Goal: Complete application form

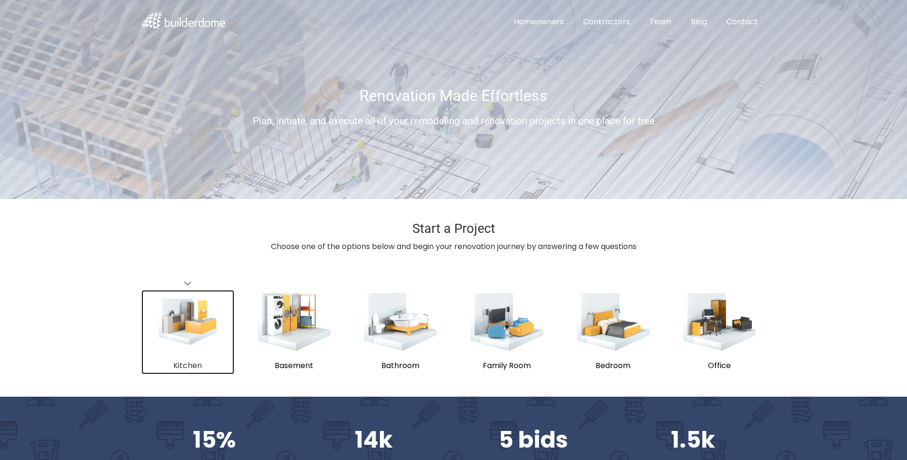
click at [189, 330] on img "submit" at bounding box center [188, 322] width 60 height 48
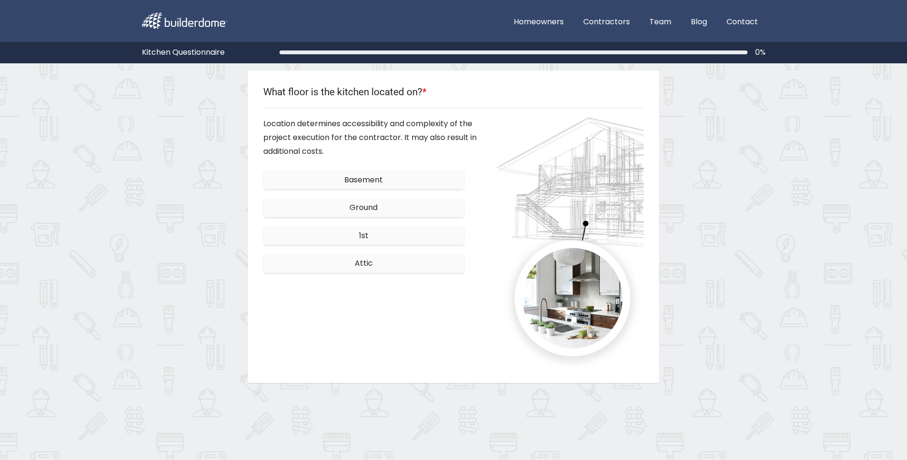
click at [370, 180] on span "Basement" at bounding box center [363, 179] width 39 height 11
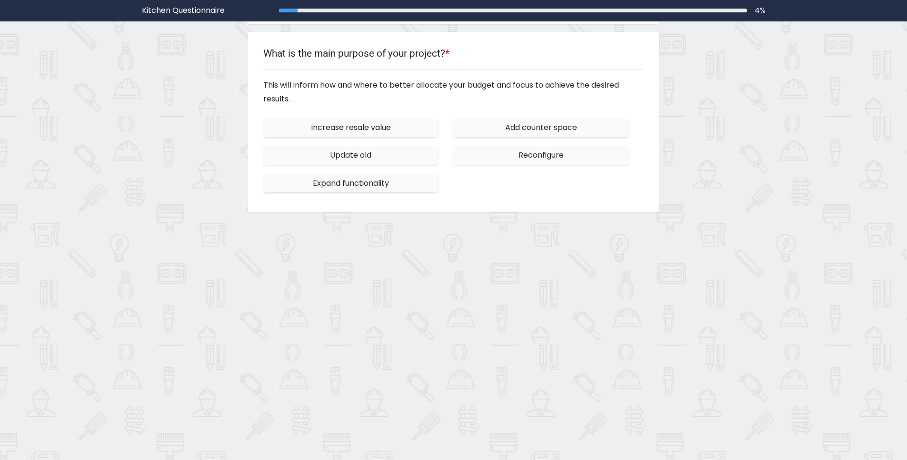
scroll to position [92, 0]
click at [359, 128] on span "Increase resale value" at bounding box center [351, 126] width 80 height 11
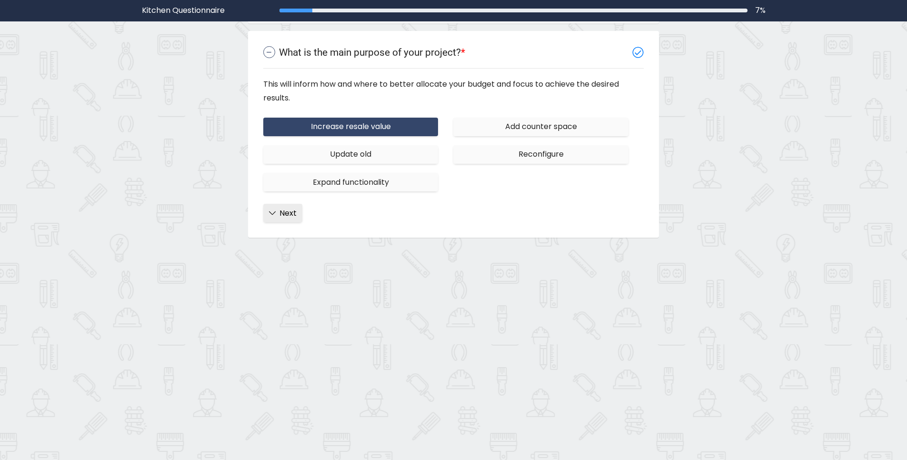
click at [281, 212] on span "Next" at bounding box center [288, 213] width 17 height 11
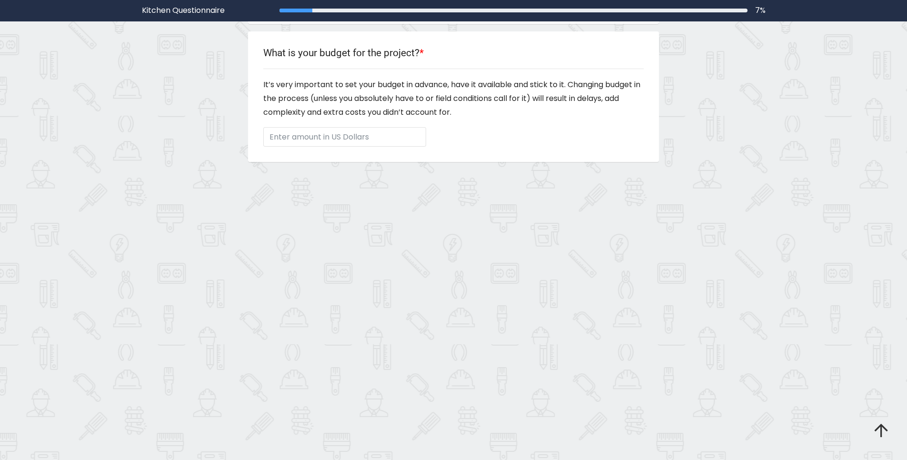
scroll to position [144, 0]
click at [310, 136] on input "Enter amount in US Dollars" at bounding box center [344, 137] width 163 height 20
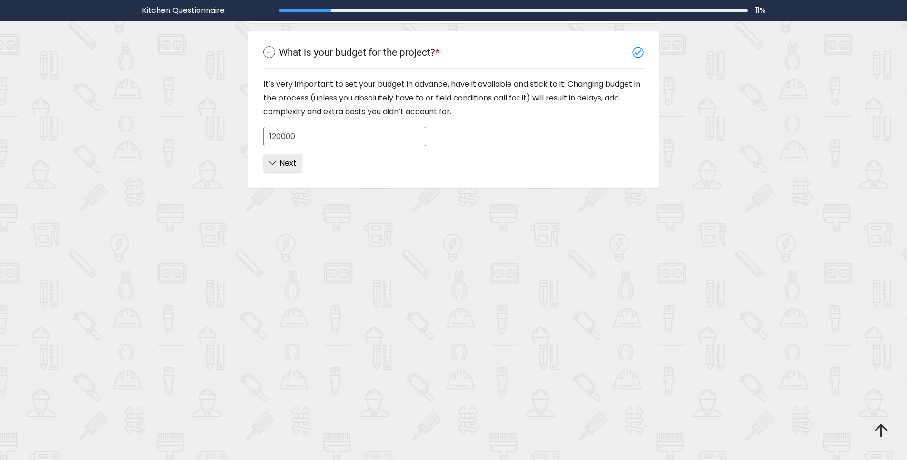
type input "120000"
click at [296, 164] on span "Next" at bounding box center [288, 163] width 17 height 11
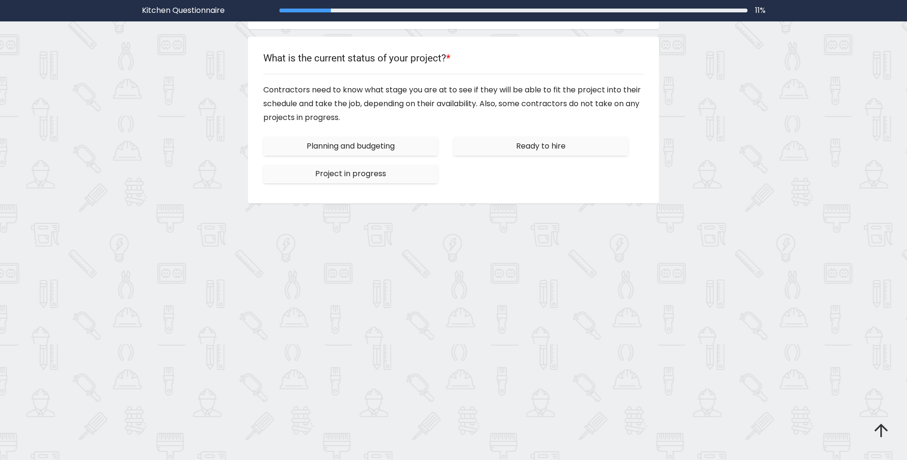
scroll to position [197, 0]
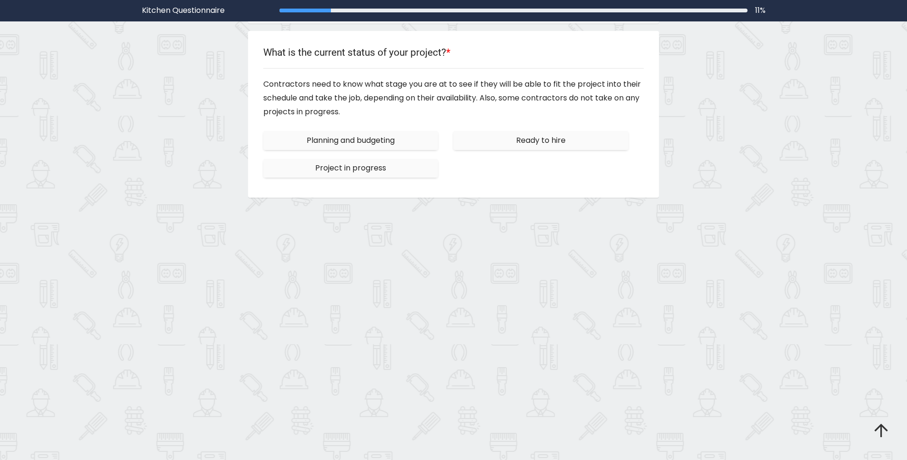
click at [334, 139] on span "Planning and budgeting" at bounding box center [351, 140] width 88 height 11
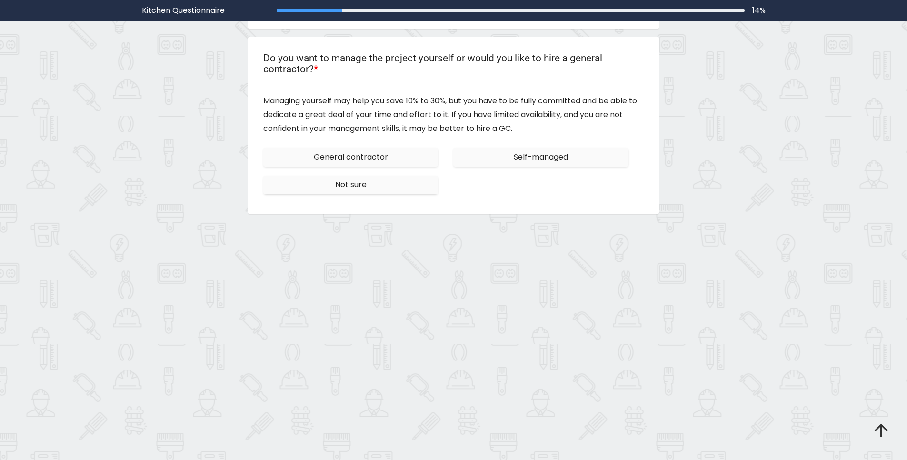
scroll to position [249, 0]
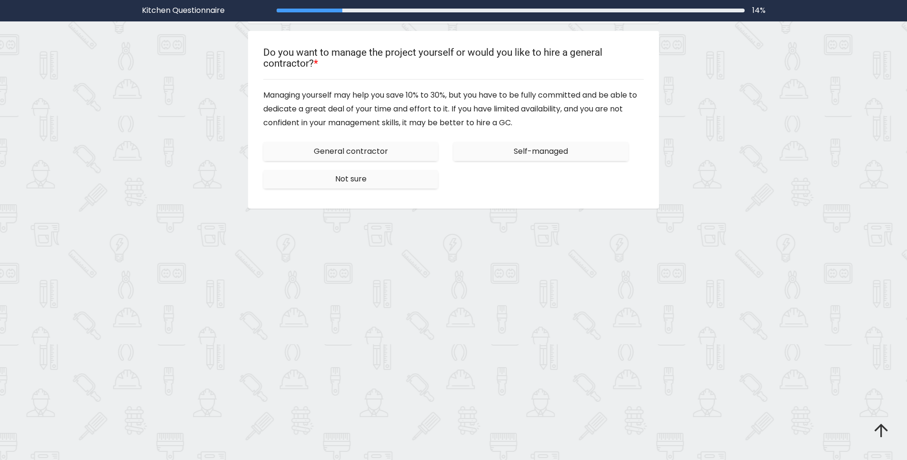
click at [360, 154] on span "General contractor" at bounding box center [351, 151] width 74 height 11
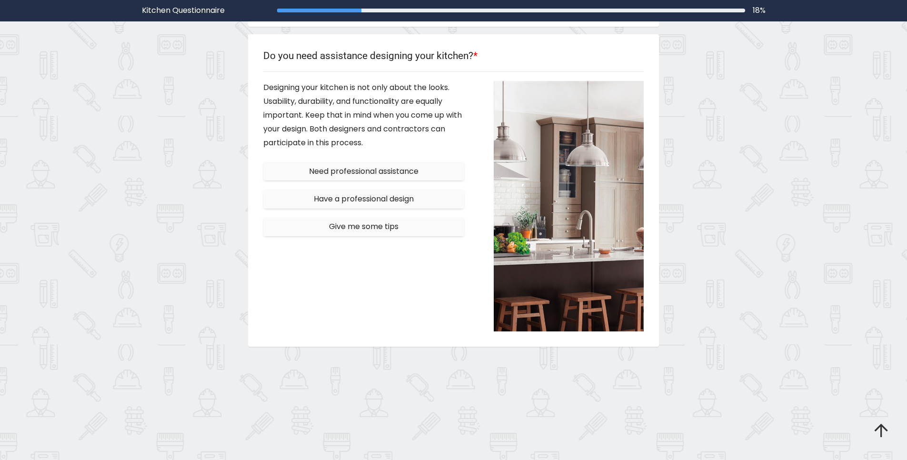
scroll to position [312, 0]
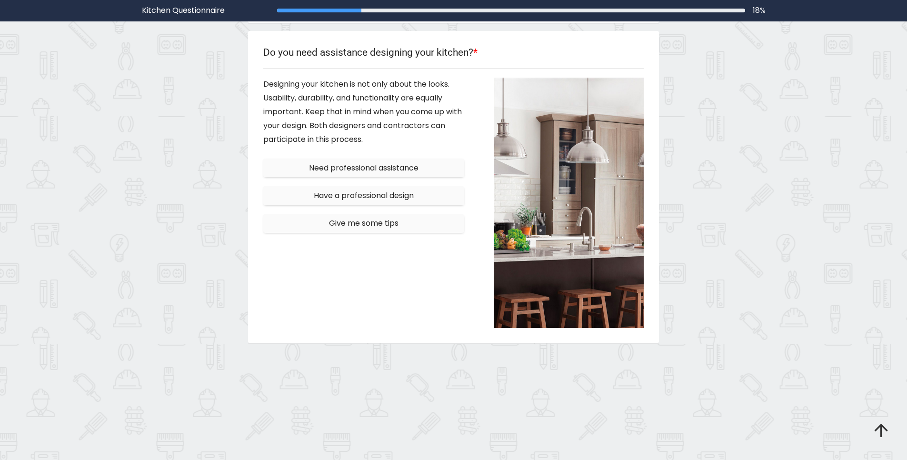
click at [373, 166] on span "Need professional assistance" at bounding box center [364, 167] width 110 height 11
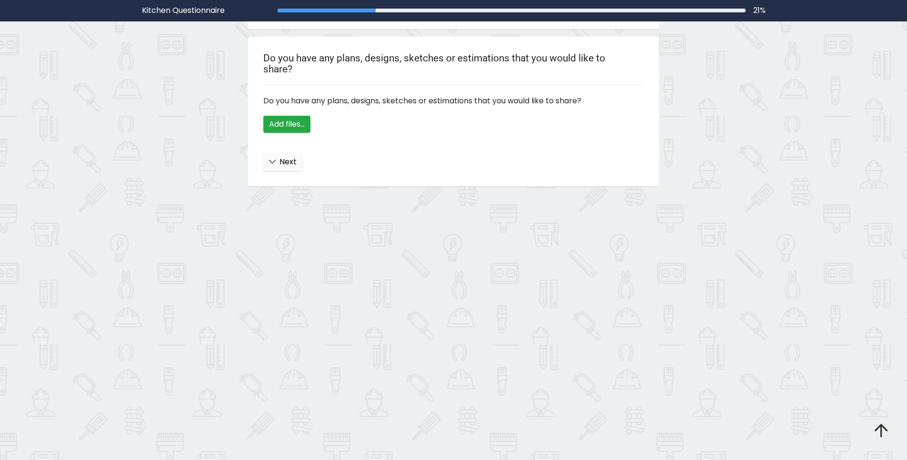
scroll to position [365, 0]
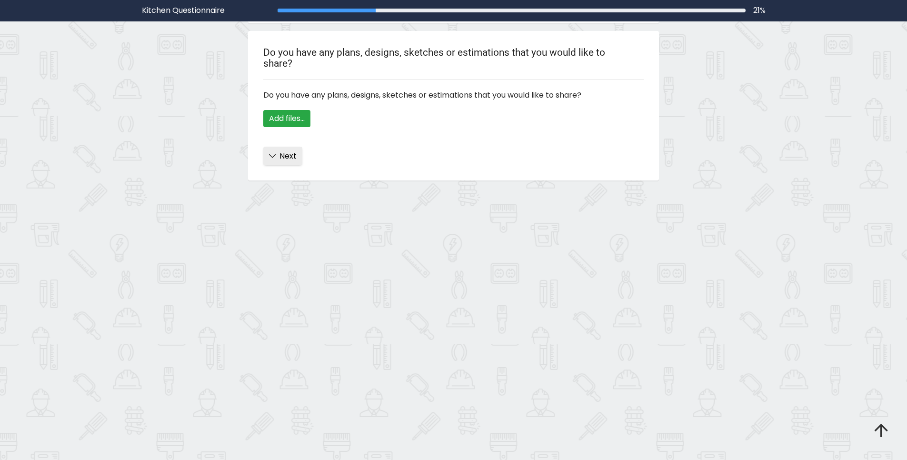
click at [289, 156] on span "Next" at bounding box center [288, 155] width 17 height 11
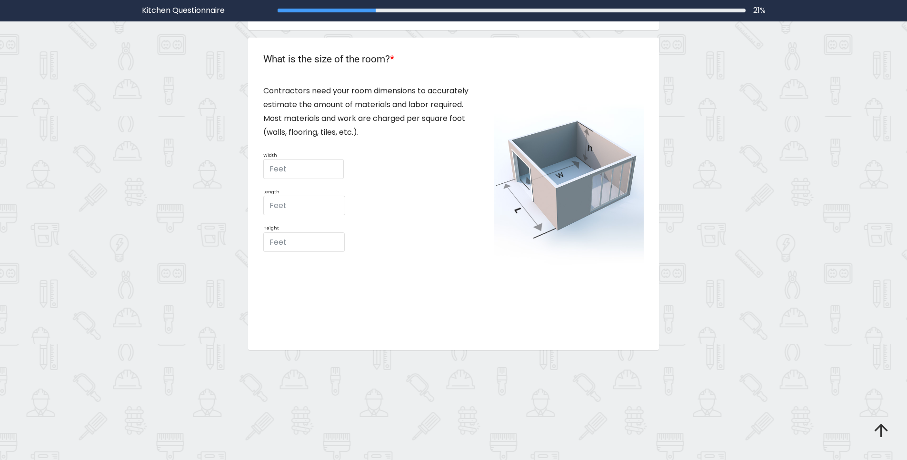
scroll to position [428, 0]
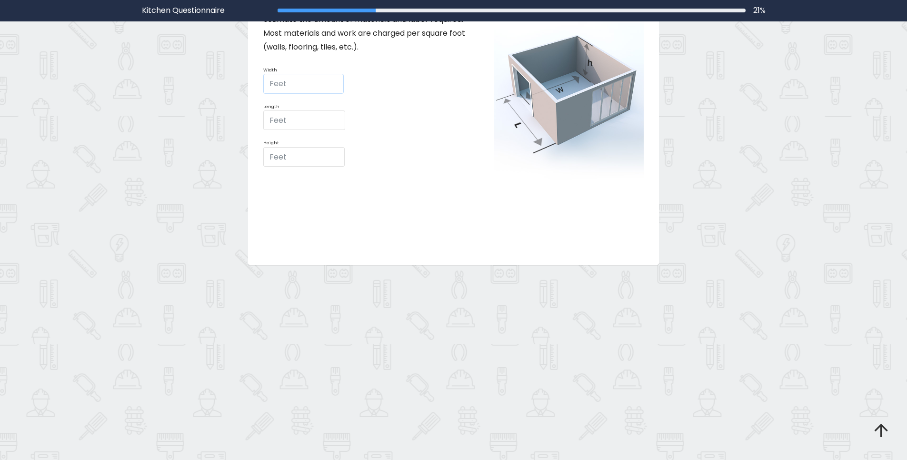
click at [298, 81] on input "Feet" at bounding box center [303, 84] width 81 height 20
type input "1"
click at [288, 111] on input "Feet" at bounding box center [304, 120] width 82 height 20
type input "1"
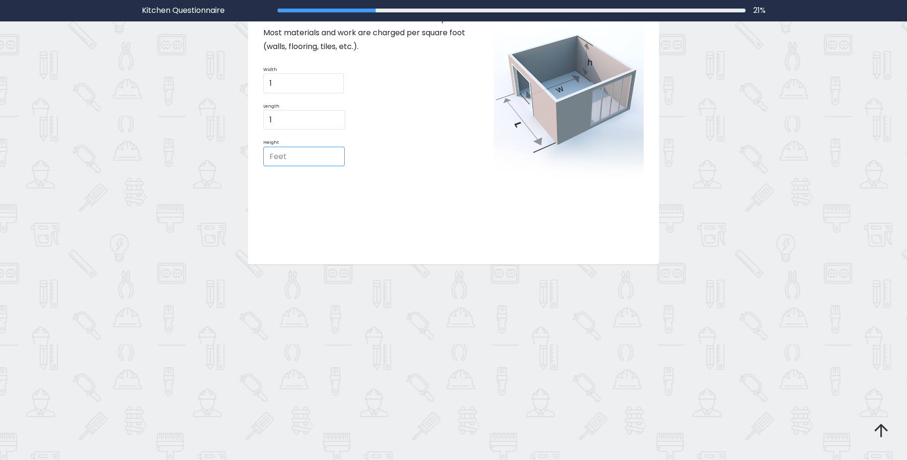
click at [285, 152] on input "Feet" at bounding box center [304, 157] width 82 height 20
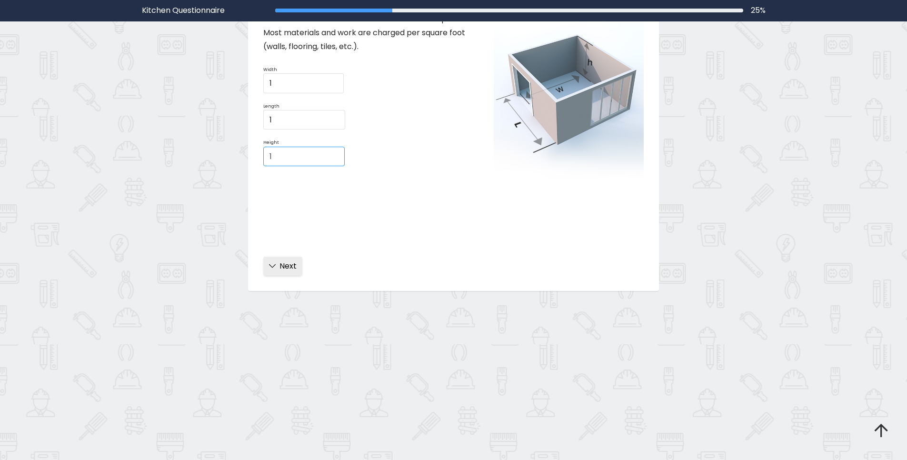
type input "1"
click at [287, 269] on span "Next" at bounding box center [288, 265] width 17 height 11
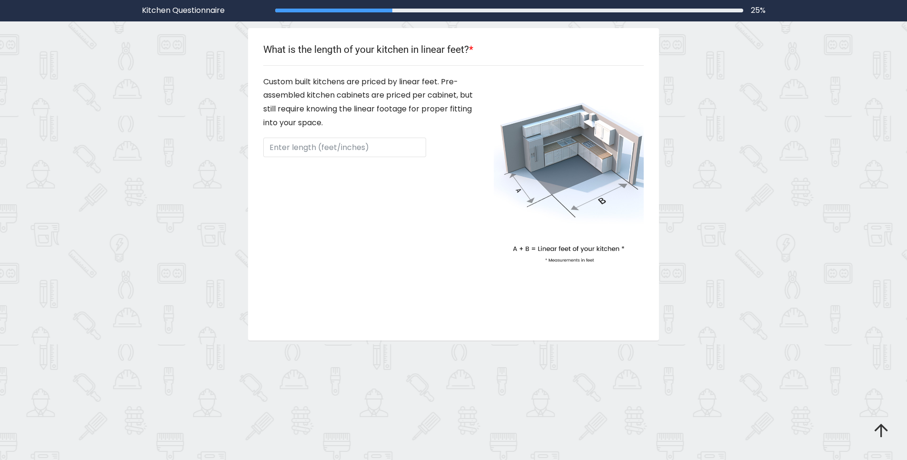
scroll to position [480, 0]
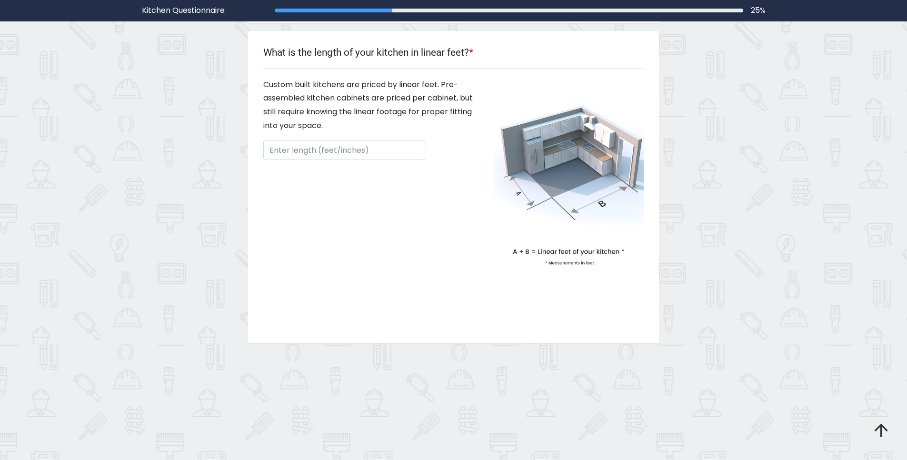
click at [315, 150] on input "Enter length (feet/inches)" at bounding box center [344, 150] width 163 height 20
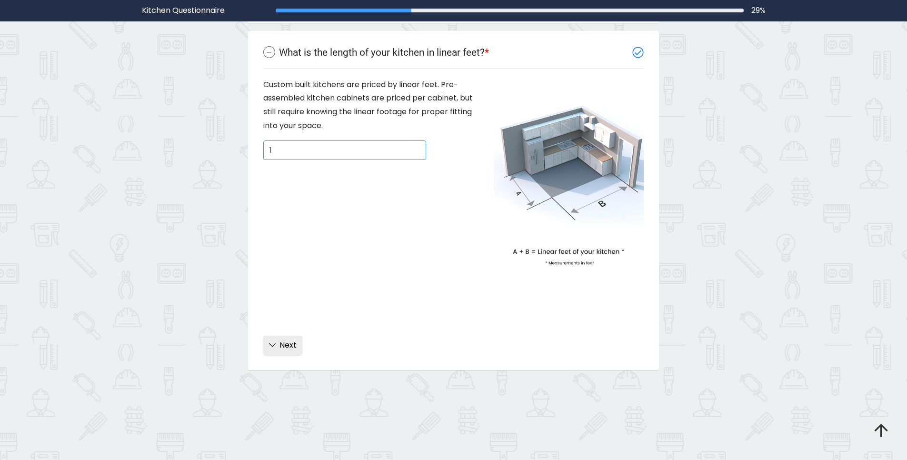
type input "1"
click at [287, 344] on span "Next" at bounding box center [288, 345] width 17 height 11
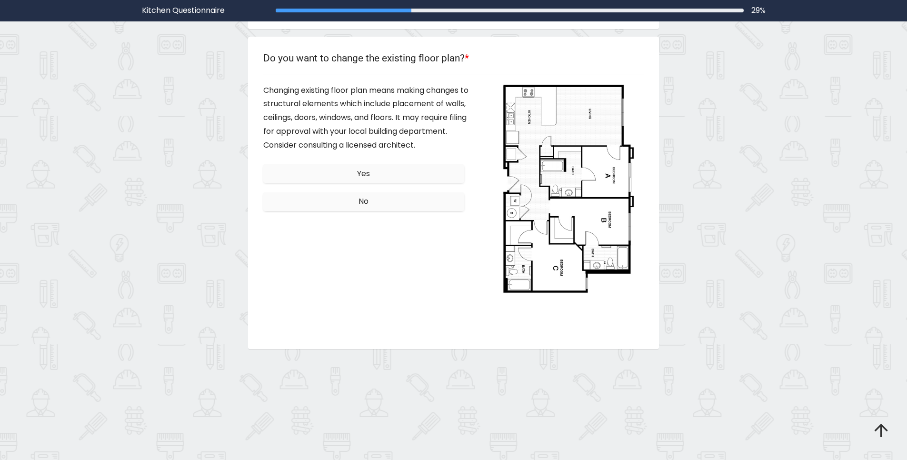
scroll to position [533, 0]
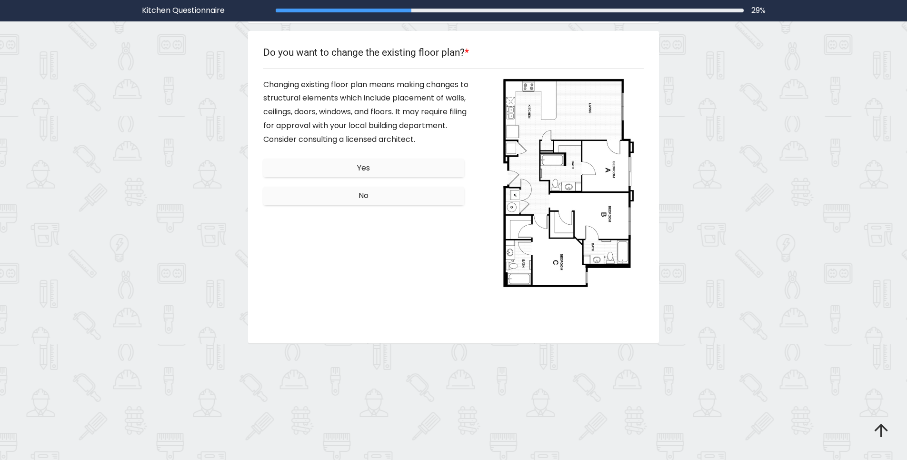
click at [355, 167] on button "Yes" at bounding box center [363, 168] width 201 height 19
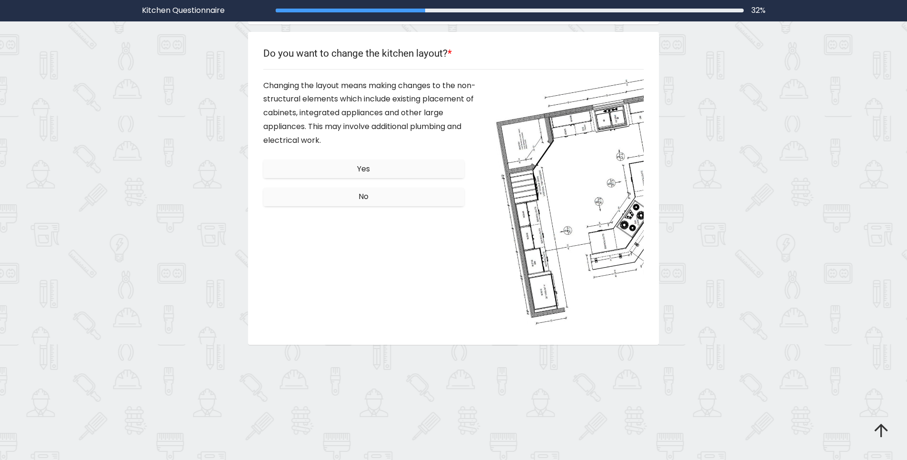
scroll to position [585, 0]
click at [370, 163] on span "Yes" at bounding box center [363, 167] width 13 height 11
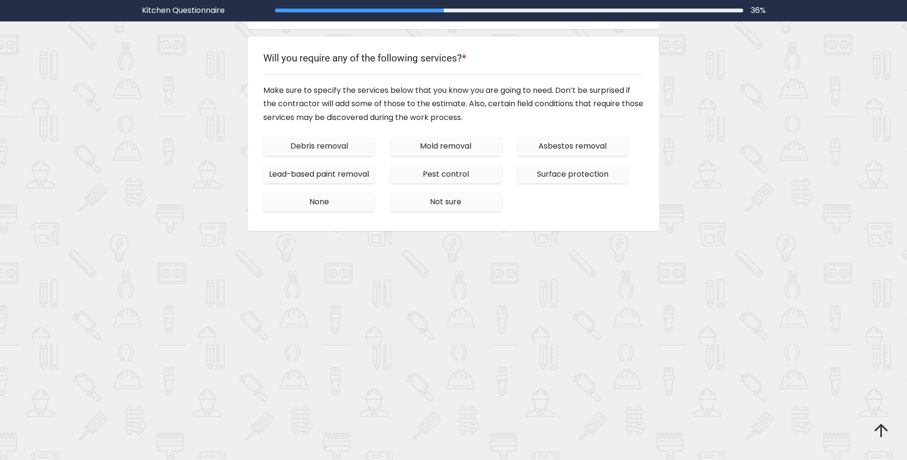
scroll to position [638, 0]
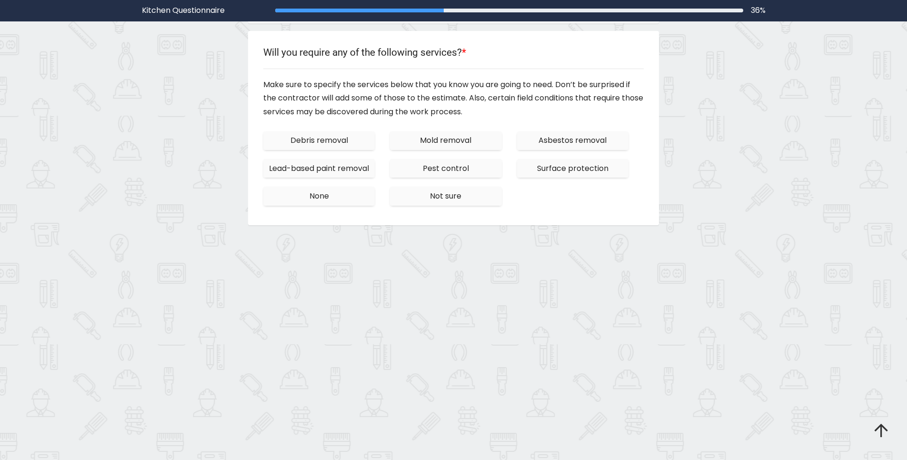
click at [332, 142] on span "Debris removal" at bounding box center [319, 140] width 58 height 11
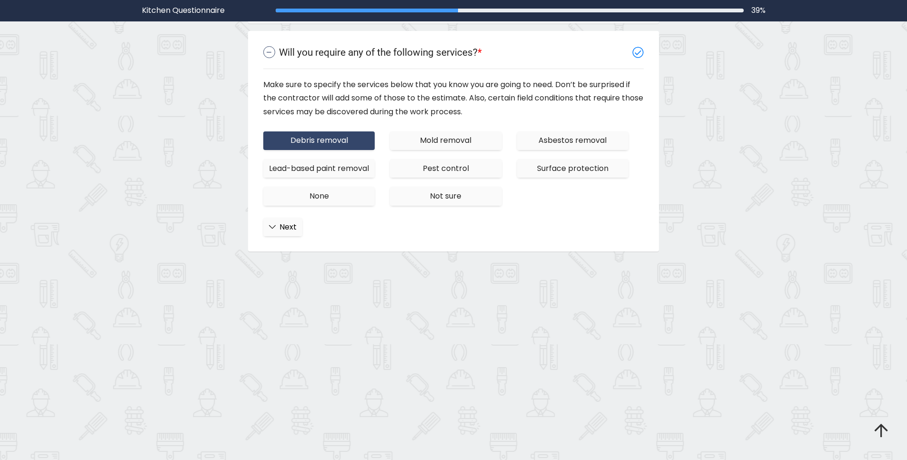
click at [433, 138] on span "Mold removal" at bounding box center [445, 140] width 51 height 11
click at [430, 168] on span "Pest control" at bounding box center [446, 168] width 46 height 11
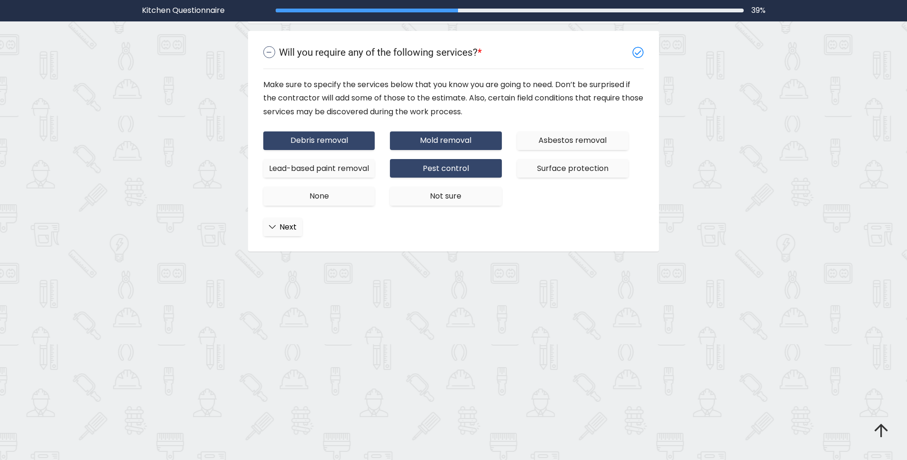
click at [301, 178] on button "Lead-based paint removal" at bounding box center [318, 168] width 111 height 19
click at [293, 232] on span "Next" at bounding box center [288, 226] width 17 height 11
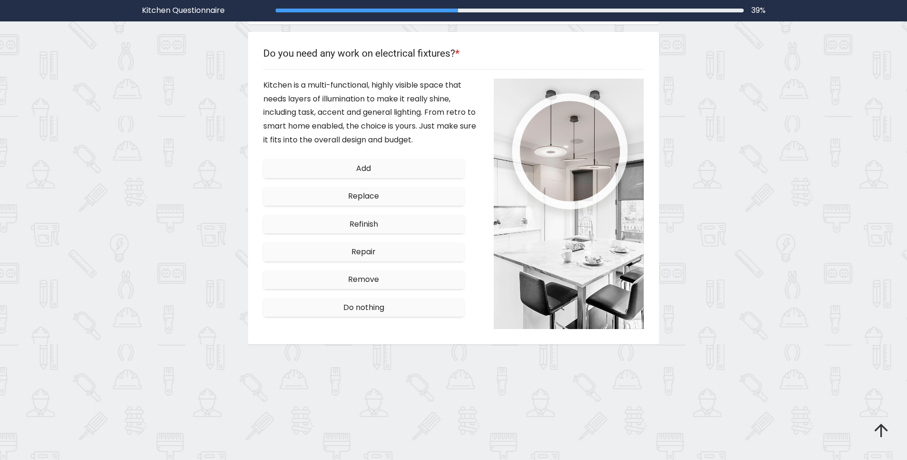
scroll to position [690, 0]
click at [366, 249] on span "Repair" at bounding box center [363, 251] width 24 height 11
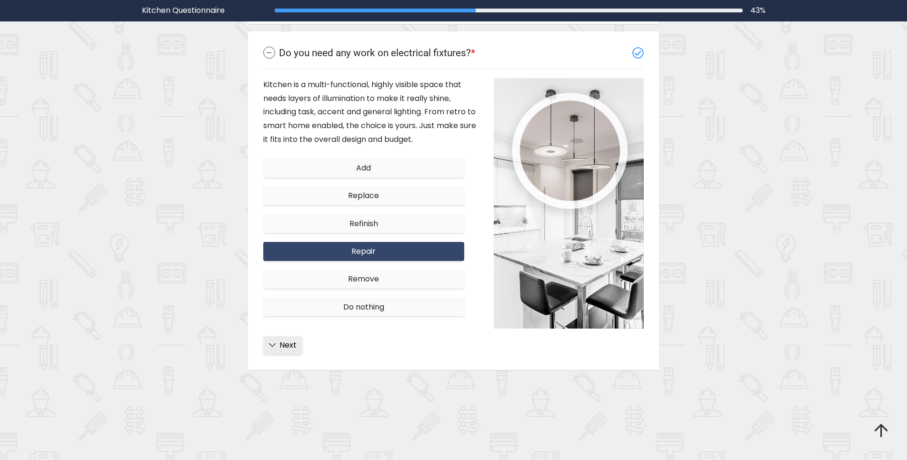
click at [282, 344] on span "Next" at bounding box center [288, 345] width 17 height 11
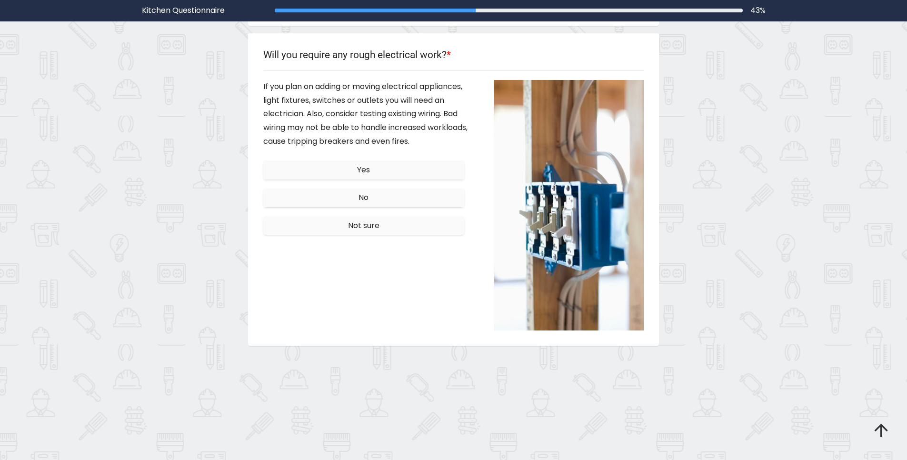
scroll to position [742, 0]
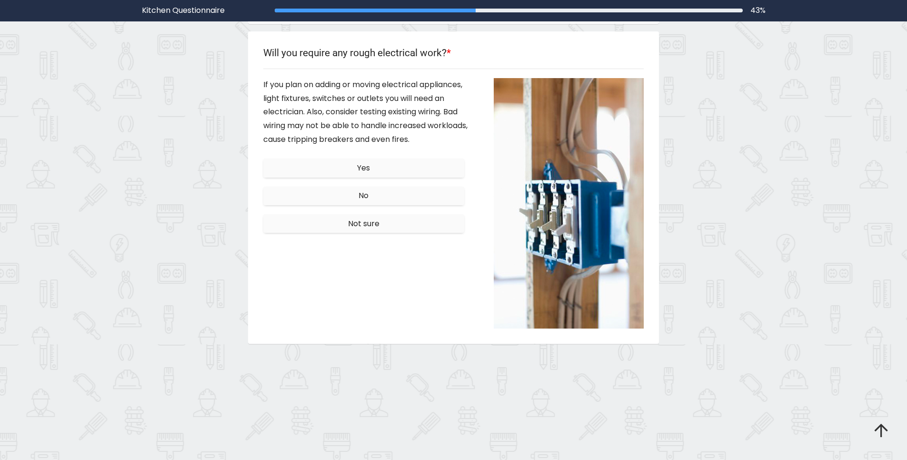
click at [342, 169] on button "Yes" at bounding box center [363, 168] width 201 height 19
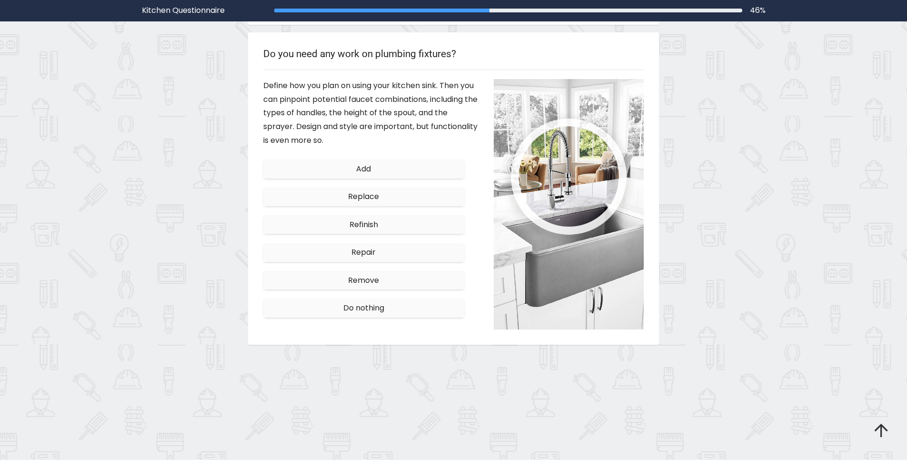
scroll to position [795, 0]
click at [366, 197] on span "Replace" at bounding box center [363, 195] width 31 height 11
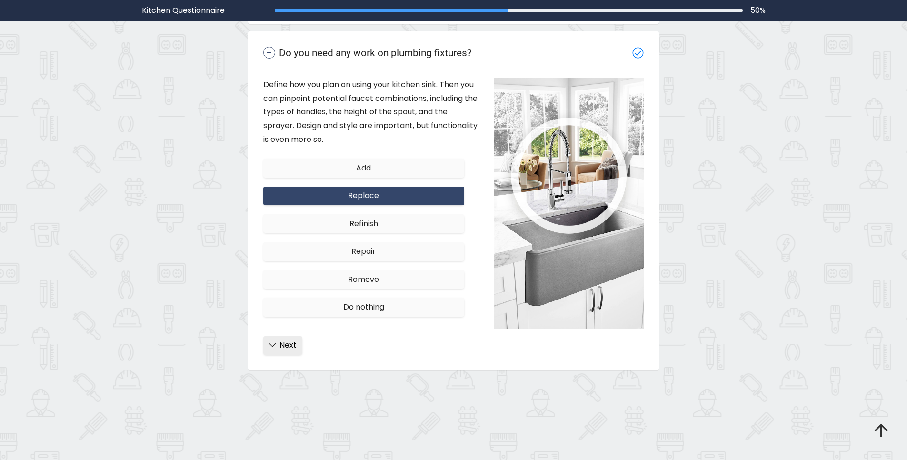
click at [293, 346] on span "Next" at bounding box center [288, 345] width 17 height 11
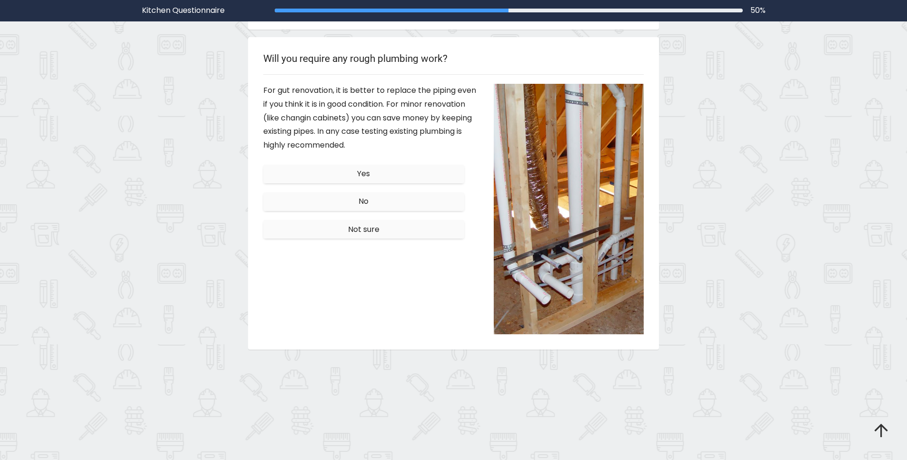
scroll to position [847, 0]
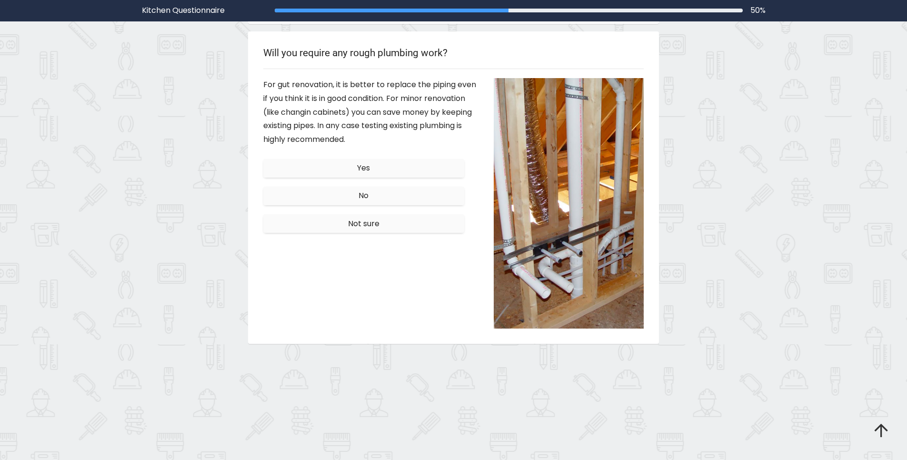
click at [365, 195] on span "No" at bounding box center [364, 195] width 10 height 11
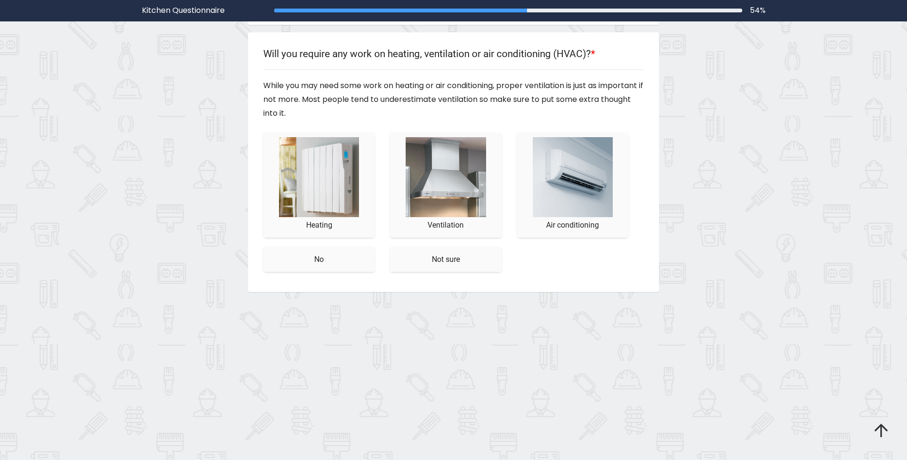
scroll to position [900, 0]
click at [467, 175] on img "//images.builderdome.com/questionnaire/v2/kitchen/survey/17b.jpg" at bounding box center [446, 176] width 80 height 80
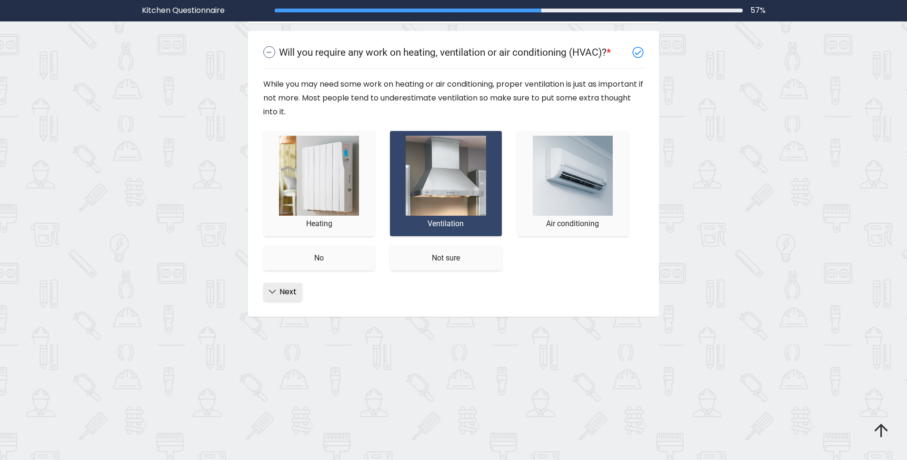
click at [274, 296] on button "Next" at bounding box center [282, 292] width 39 height 19
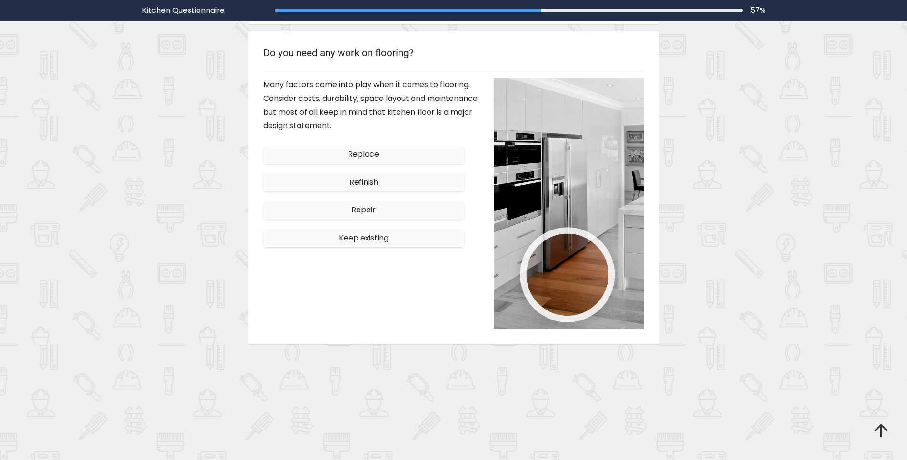
scroll to position [952, 0]
click at [380, 183] on button "Refinish" at bounding box center [363, 181] width 201 height 19
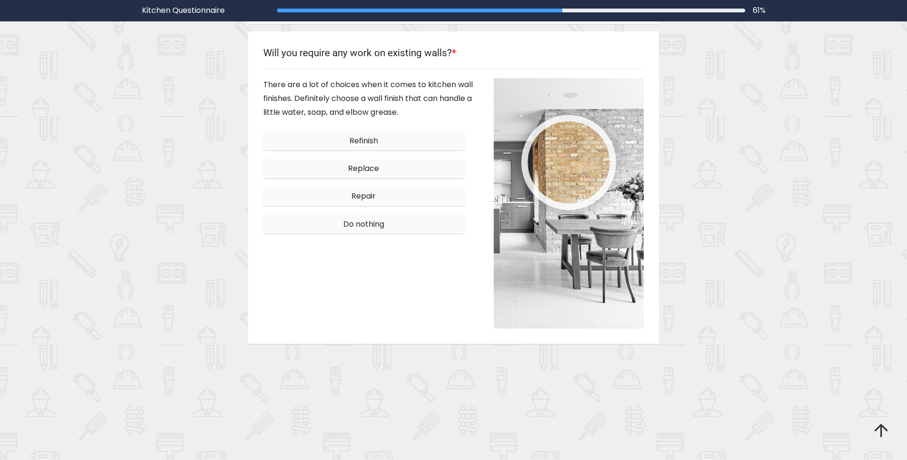
scroll to position [1005, 0]
click at [381, 173] on button "Replace" at bounding box center [363, 168] width 201 height 19
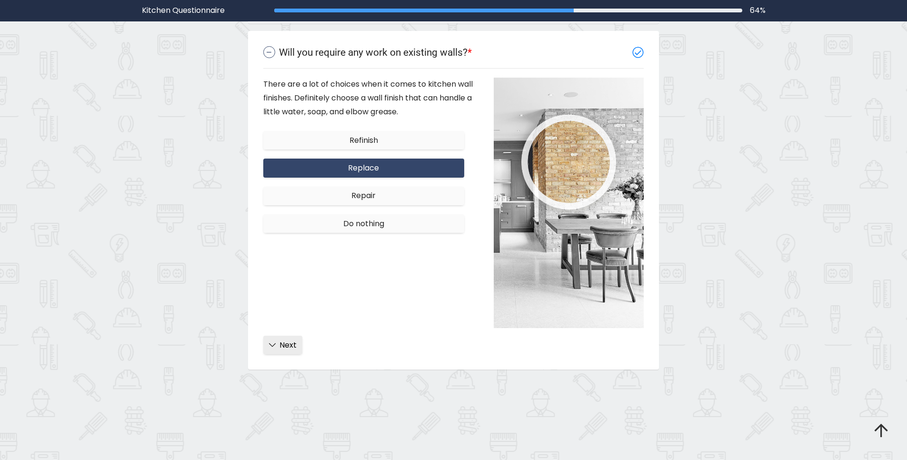
click at [291, 343] on span "Next" at bounding box center [288, 345] width 17 height 11
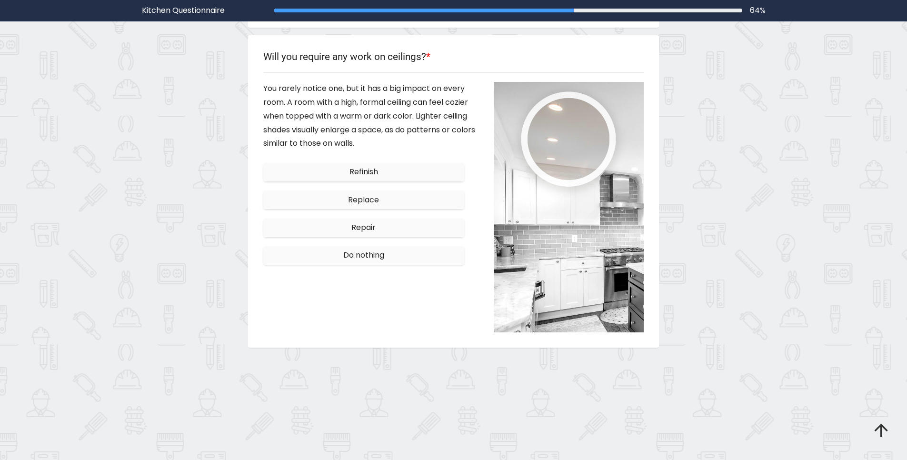
scroll to position [1057, 0]
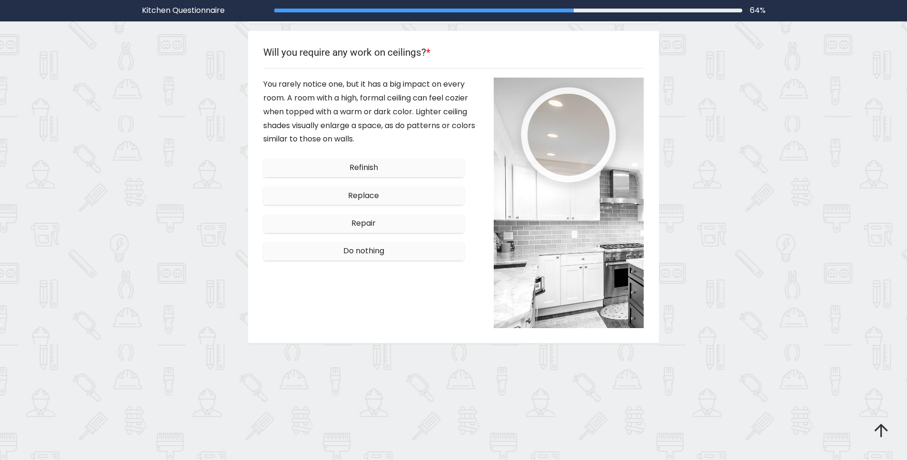
click at [380, 198] on button "Replace" at bounding box center [363, 195] width 201 height 19
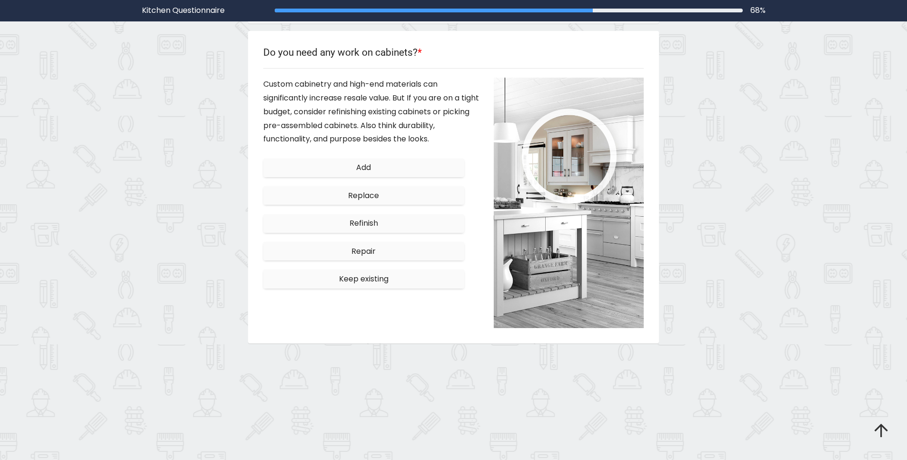
click at [353, 278] on span "Keep existing" at bounding box center [364, 278] width 50 height 11
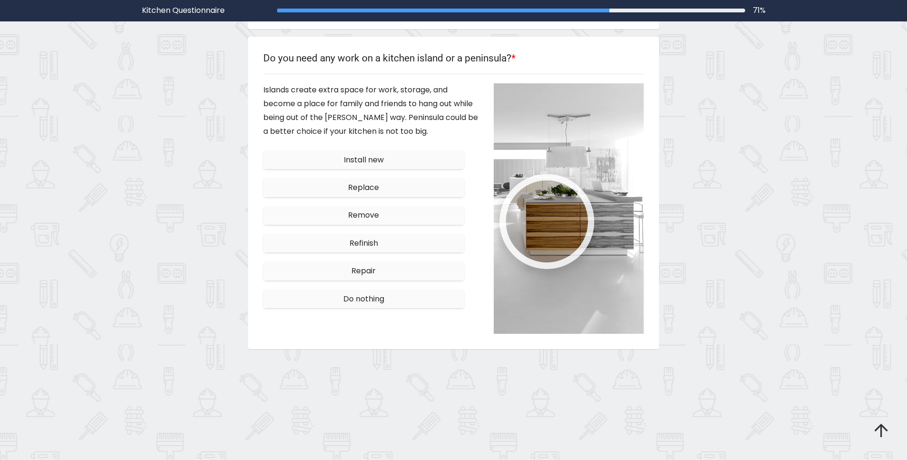
scroll to position [1162, 0]
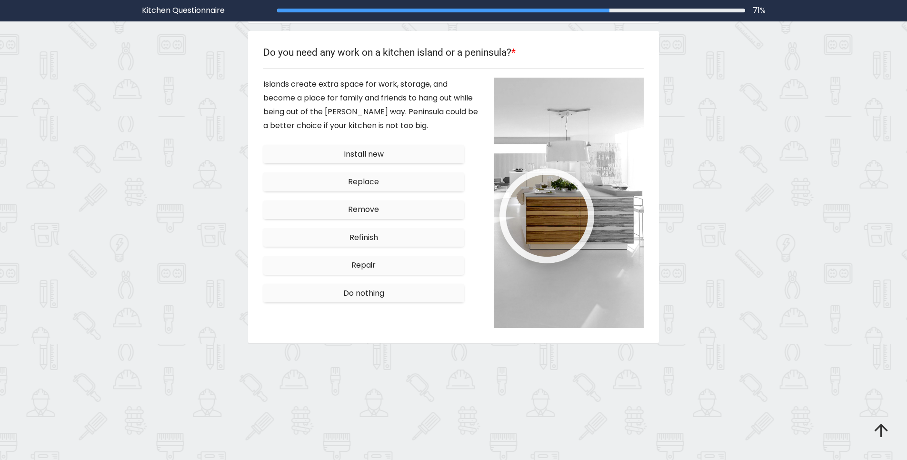
click at [357, 239] on span "Refinish" at bounding box center [364, 237] width 29 height 11
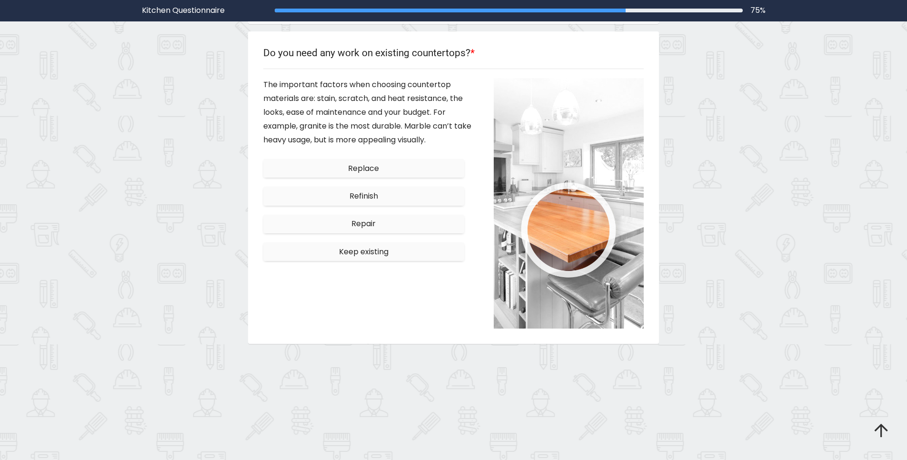
scroll to position [1214, 0]
click at [364, 225] on span "Repair" at bounding box center [363, 223] width 24 height 11
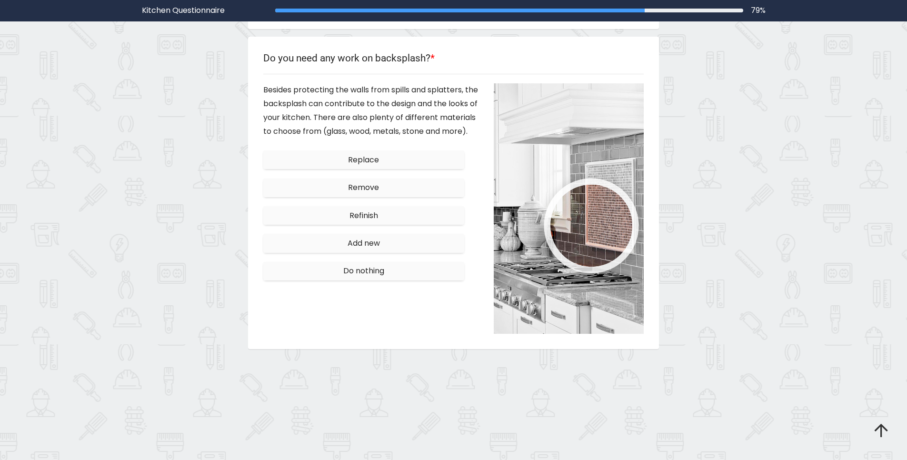
scroll to position [1267, 0]
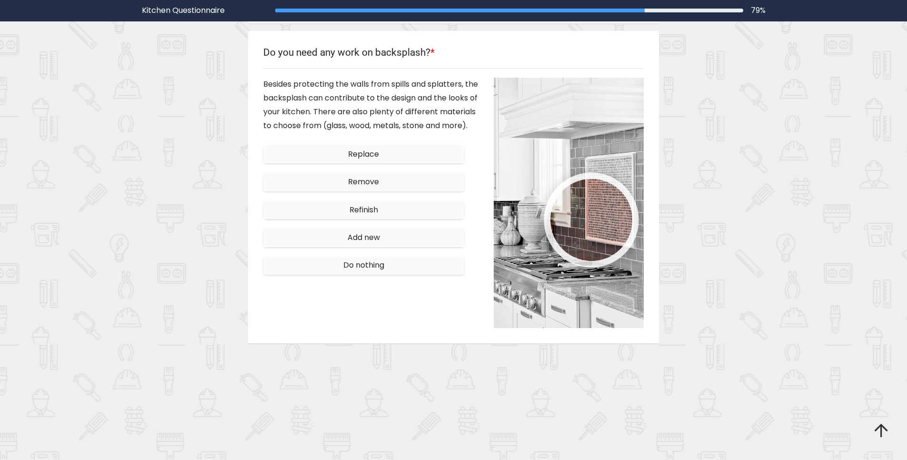
click at [379, 219] on button "Refinish" at bounding box center [363, 209] width 201 height 19
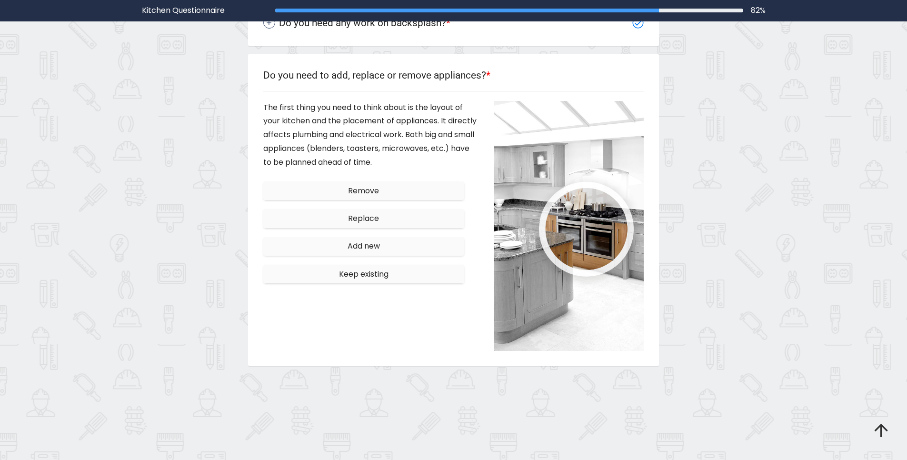
scroll to position [1319, 0]
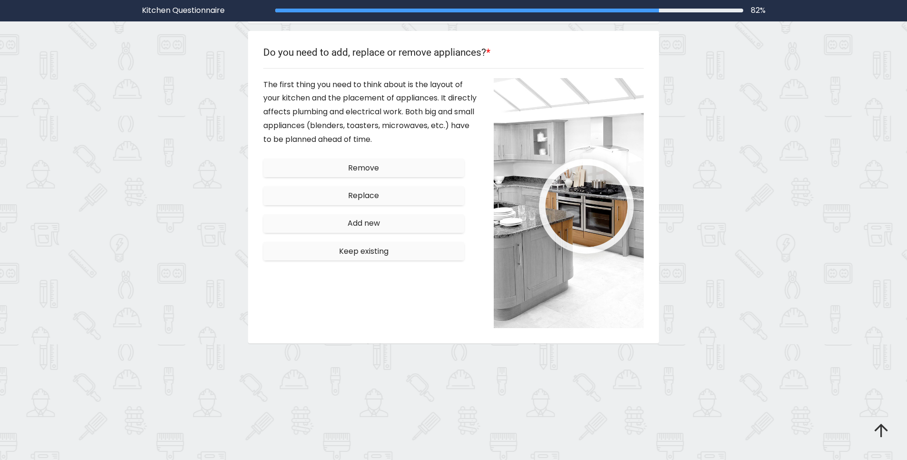
click at [380, 221] on span "Add new" at bounding box center [364, 223] width 32 height 11
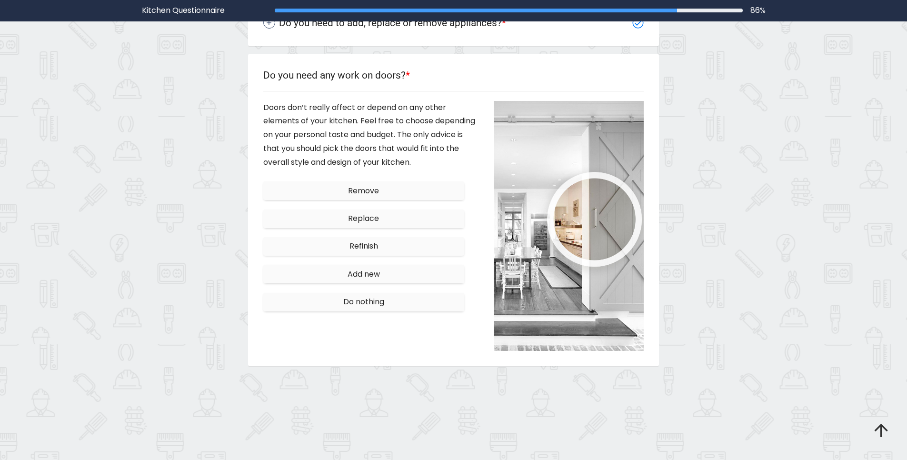
scroll to position [1371, 0]
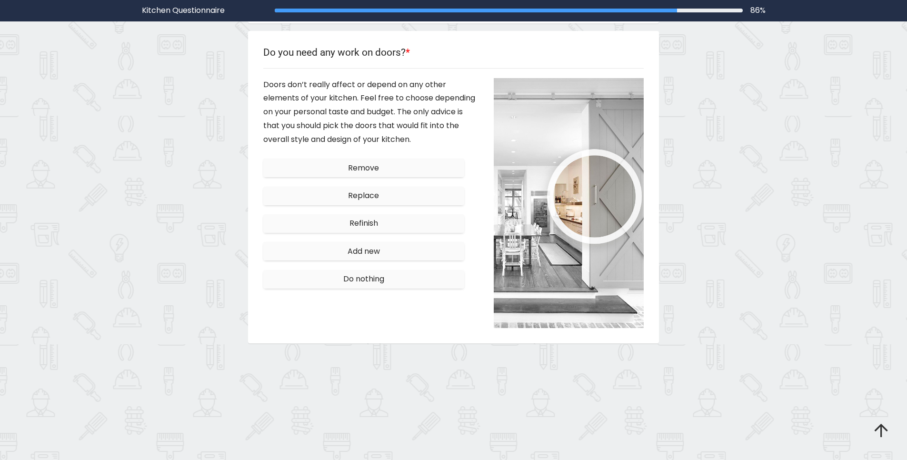
click at [381, 234] on div "Refinish" at bounding box center [371, 224] width 216 height 28
click at [381, 223] on button "Refinish" at bounding box center [363, 223] width 201 height 19
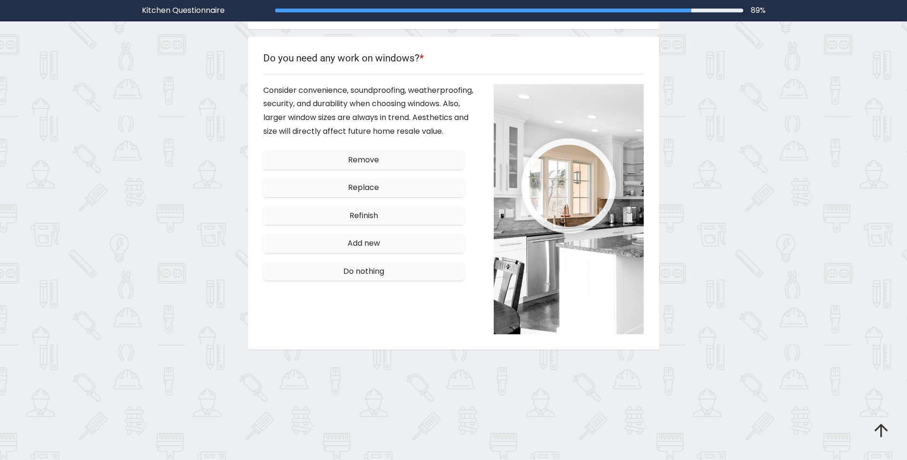
scroll to position [1424, 0]
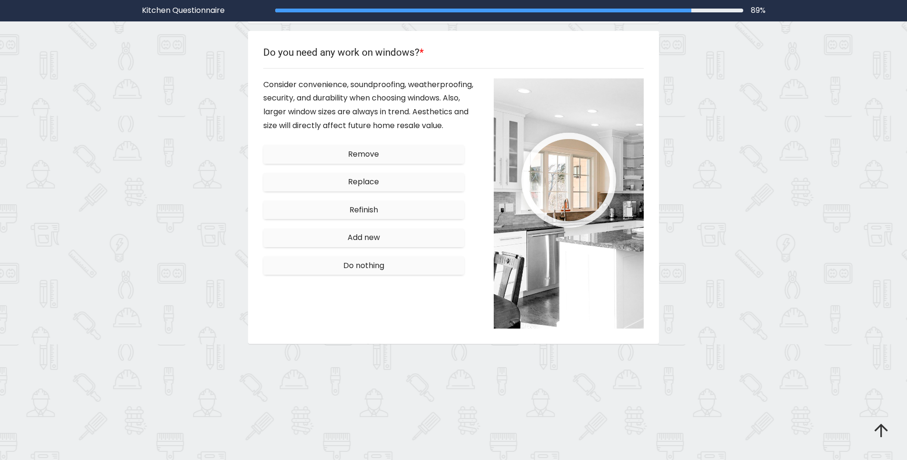
click at [382, 208] on button "Refinish" at bounding box center [363, 209] width 201 height 19
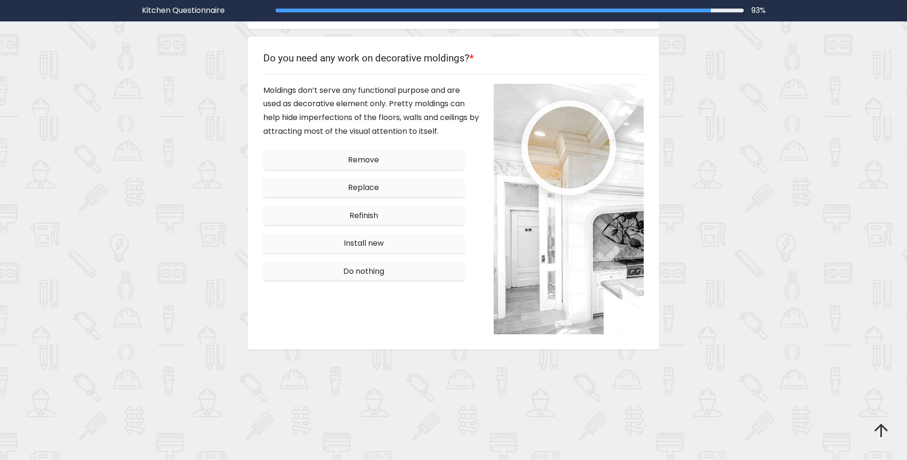
scroll to position [1476, 0]
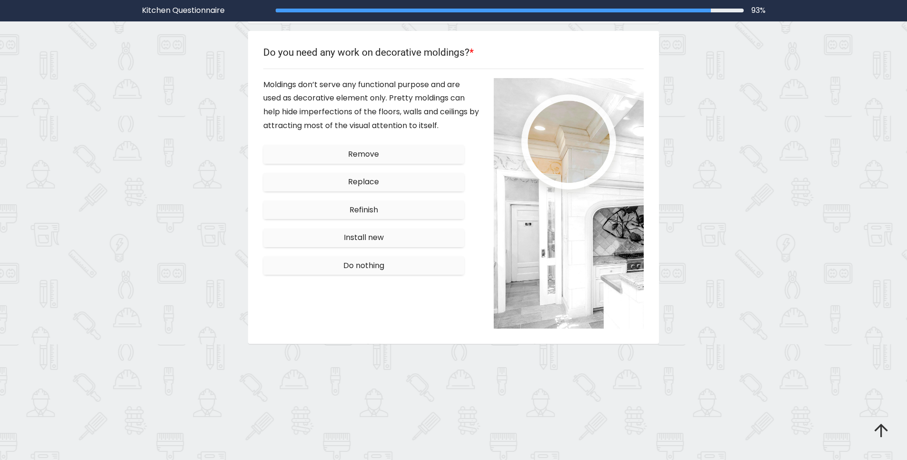
click at [382, 210] on button "Refinish" at bounding box center [363, 209] width 201 height 19
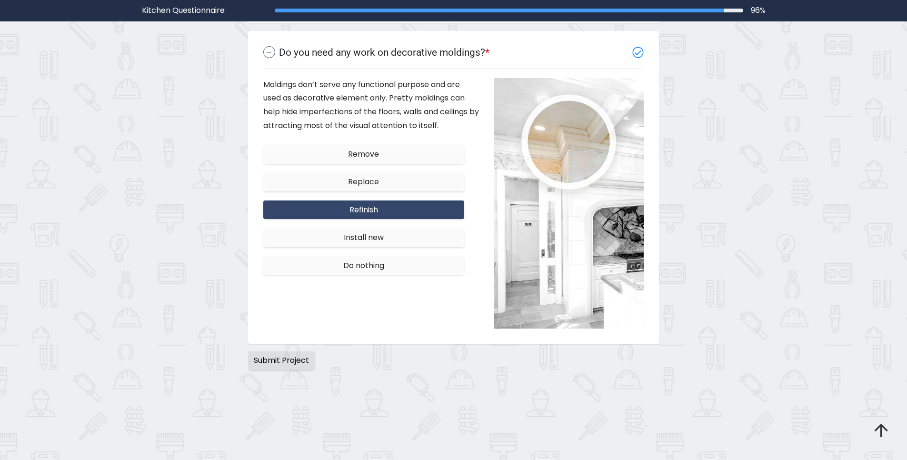
click at [278, 356] on span "Submit Project" at bounding box center [281, 360] width 55 height 11
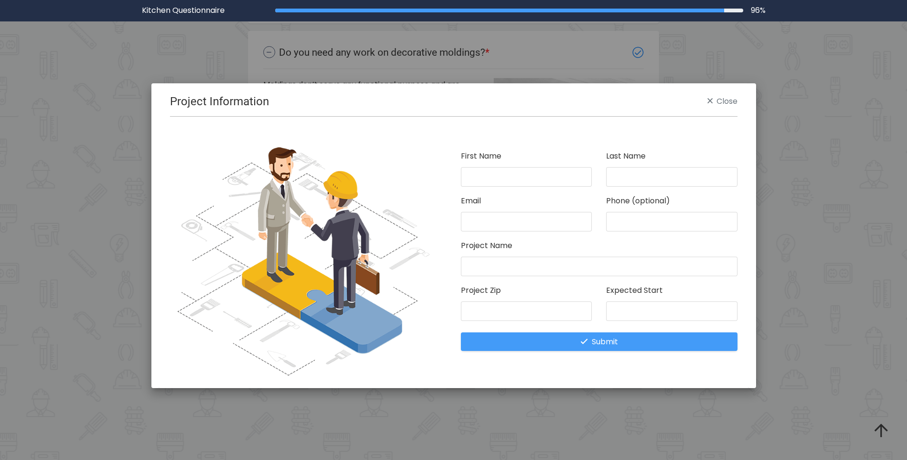
click at [728, 106] on link "Close" at bounding box center [722, 102] width 30 height 14
